Goal: Task Accomplishment & Management: Complete application form

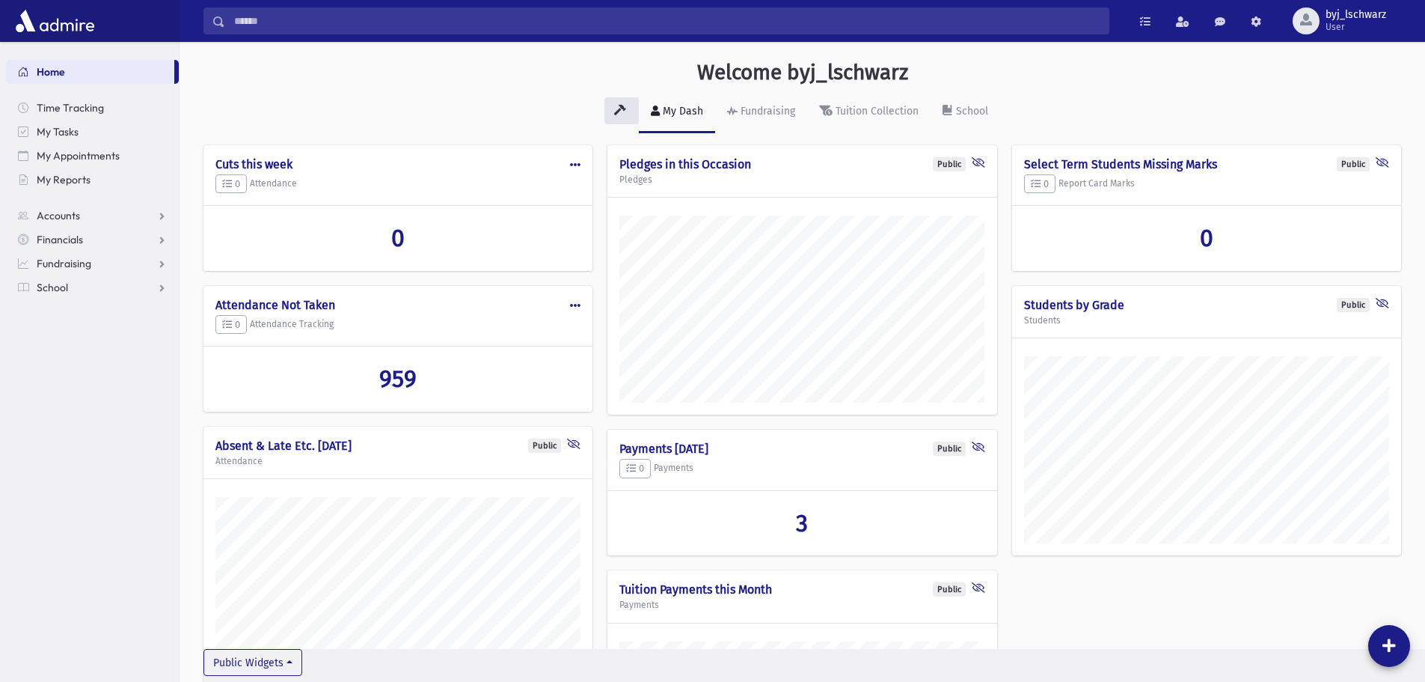
scroll to position [877, 1246]
click at [67, 78] on link "Home" at bounding box center [90, 72] width 168 height 24
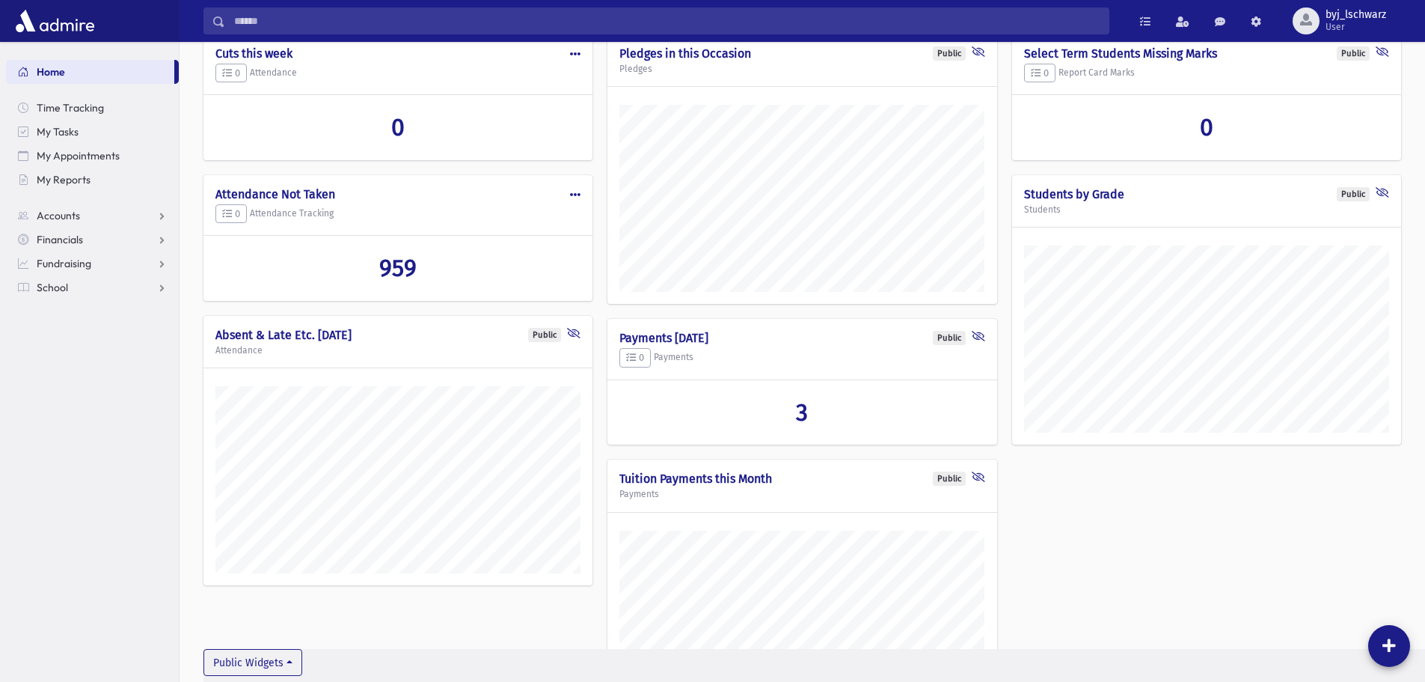
scroll to position [88, 0]
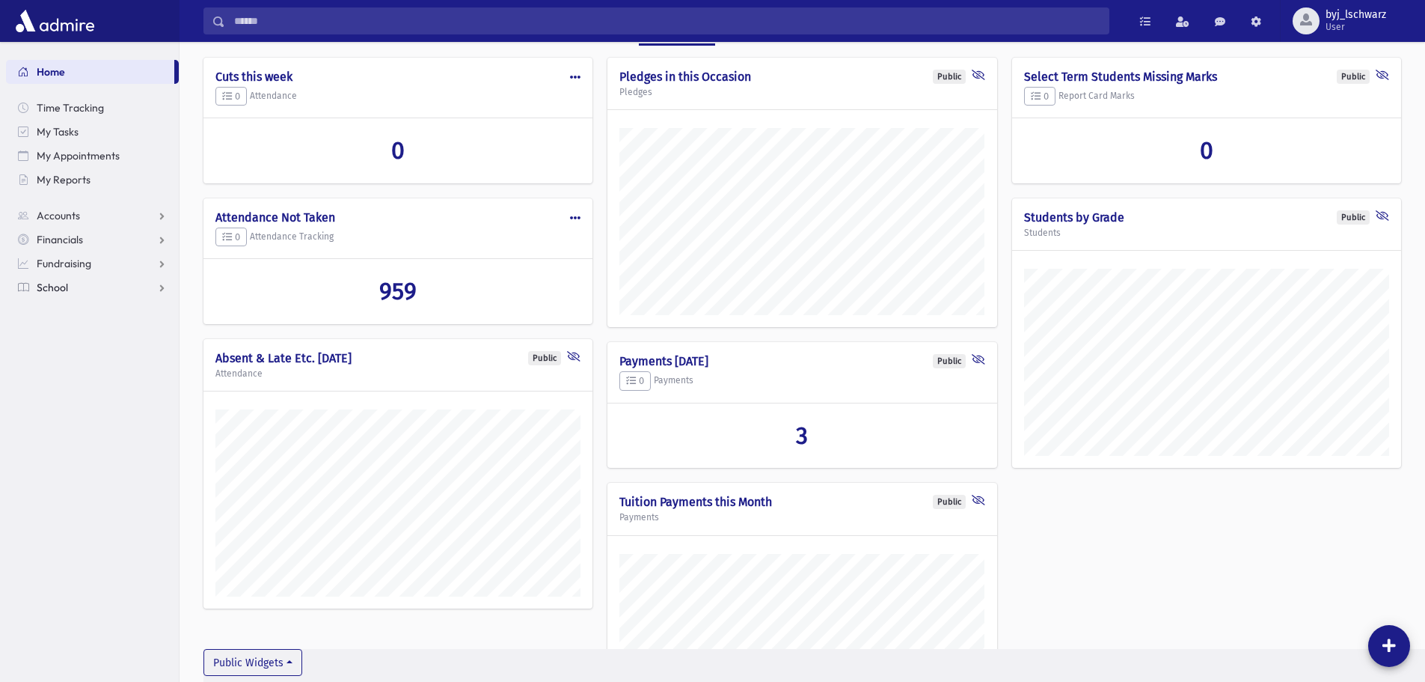
click at [58, 287] on span "School" at bounding box center [52, 287] width 31 height 13
click at [77, 332] on span "Attendance" at bounding box center [72, 334] width 55 height 13
click at [73, 360] on span "Entry" at bounding box center [69, 358] width 25 height 13
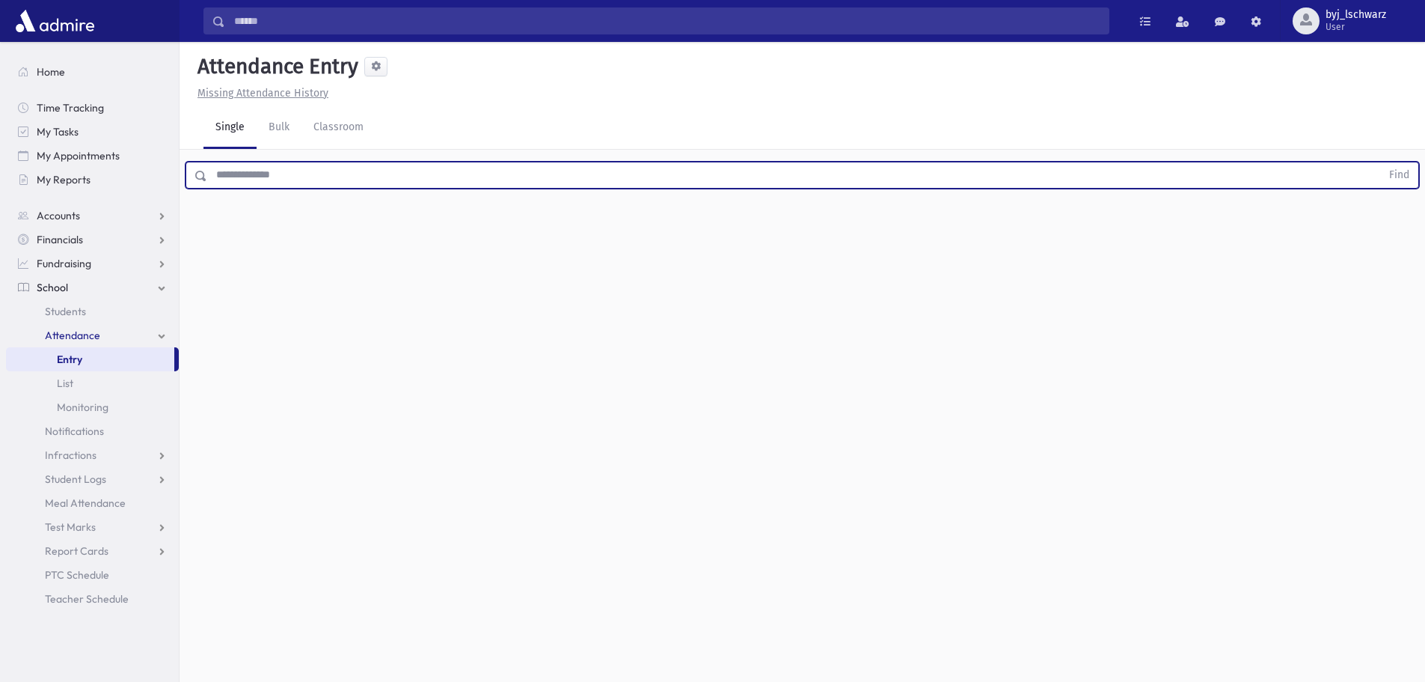
click at [286, 181] on input "text" at bounding box center [794, 175] width 1174 height 27
type input "******"
click at [1380, 162] on button "Find" at bounding box center [1399, 174] width 38 height 25
click at [271, 215] on span "[PERSON_NAME][GEOGRAPHIC_DATA]" at bounding box center [292, 218] width 177 height 16
click at [279, 175] on input "text" at bounding box center [794, 175] width 1174 height 27
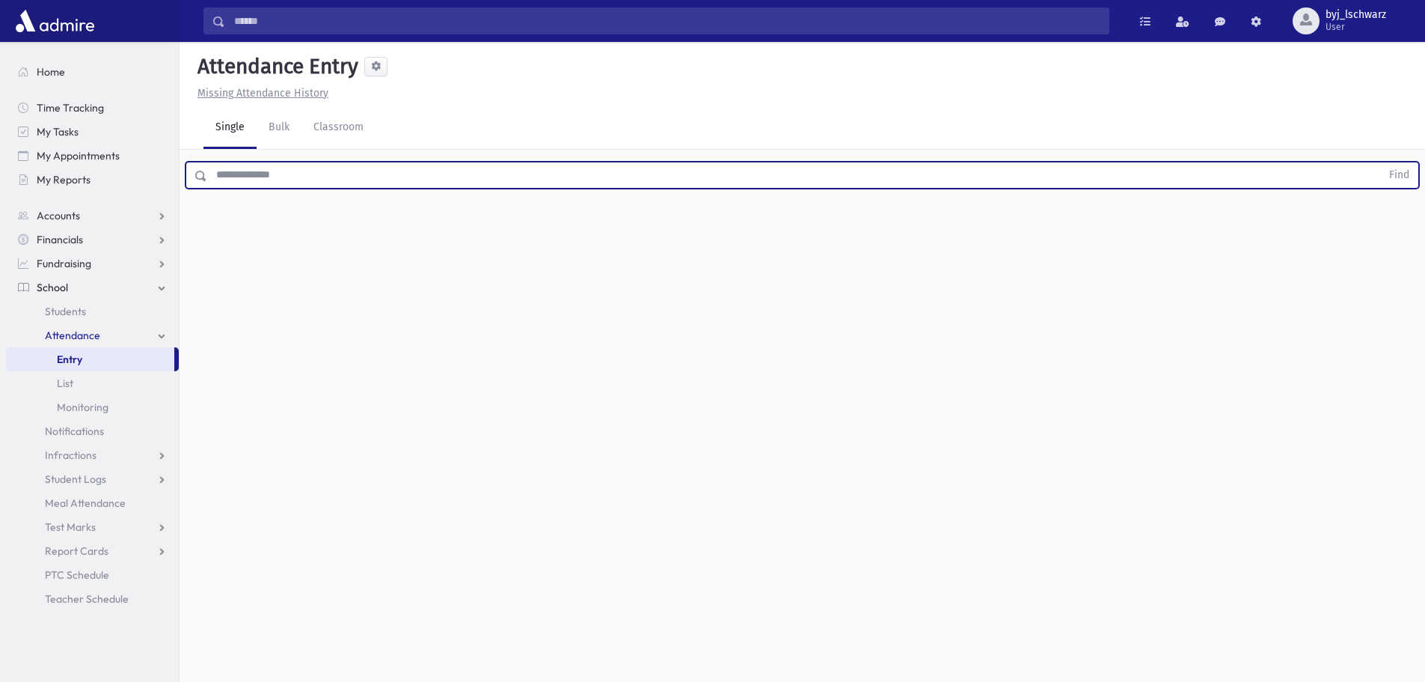
click at [260, 171] on input "text" at bounding box center [794, 175] width 1174 height 27
click at [228, 176] on input "text" at bounding box center [794, 175] width 1174 height 27
click at [1380, 162] on button "Find" at bounding box center [1399, 174] width 38 height 25
type input "**********"
click at [1380, 162] on button "Find" at bounding box center [1399, 174] width 38 height 25
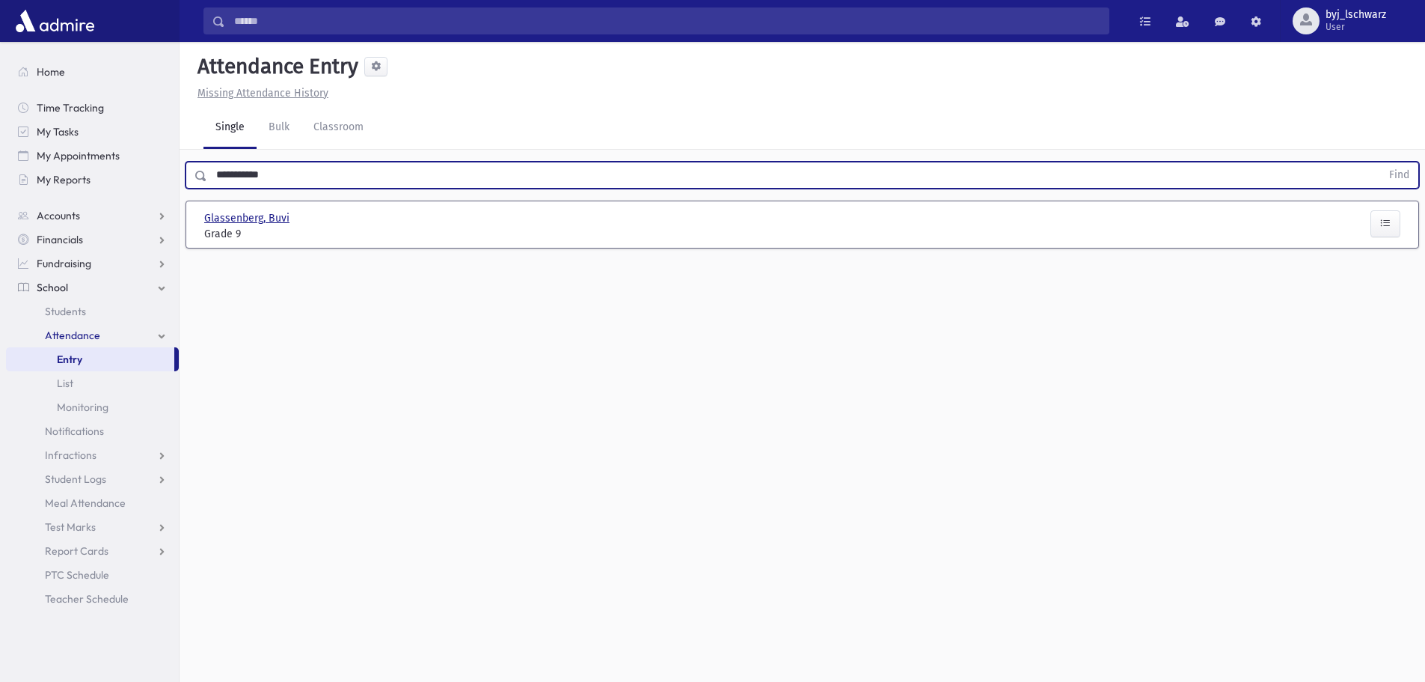
click at [261, 216] on span "Glassenberg, Buvi" at bounding box center [248, 218] width 88 height 16
click at [236, 170] on input "text" at bounding box center [794, 175] width 1174 height 27
click at [252, 174] on input "text" at bounding box center [794, 175] width 1174 height 27
click at [221, 179] on input "text" at bounding box center [794, 175] width 1174 height 27
click at [637, 293] on div "Attendance Entry Missing Attendance History Single Bulk Classroom Find 0 record…" at bounding box center [803, 362] width 1246 height 640
